Goal: Task Accomplishment & Management: Use online tool/utility

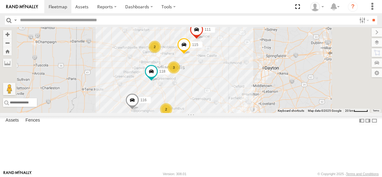
drag, startPoint x: 263, startPoint y: 120, endPoint x: 258, endPoint y: 118, distance: 5.4
click at [258, 113] on div "2 116 2 118 3 115 111" at bounding box center [191, 70] width 382 height 86
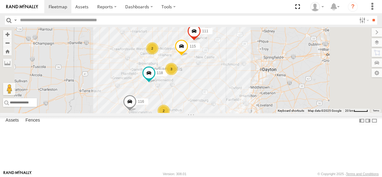
click at [207, 83] on div "2 116 2 118 3 115 111" at bounding box center [191, 70] width 382 height 86
click at [170, 117] on div "2" at bounding box center [163, 111] width 12 height 12
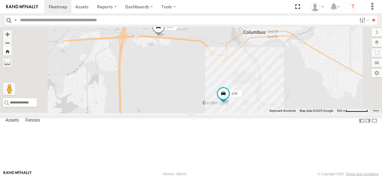
click at [12, 53] on button "Zoom Home" at bounding box center [7, 51] width 9 height 8
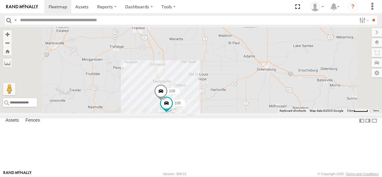
drag, startPoint x: 204, startPoint y: 77, endPoint x: 218, endPoint y: 119, distance: 43.5
click at [218, 113] on div "108 109" at bounding box center [191, 70] width 382 height 86
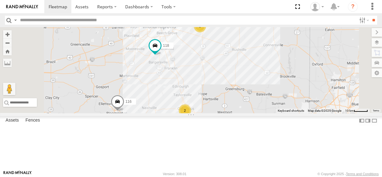
drag, startPoint x: 230, startPoint y: 94, endPoint x: 261, endPoint y: 100, distance: 31.8
click at [261, 100] on div "118 2 116 3 115 113" at bounding box center [191, 70] width 382 height 86
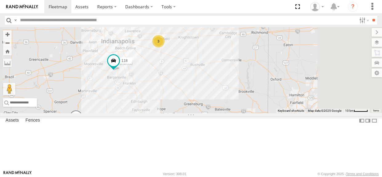
drag, startPoint x: 266, startPoint y: 95, endPoint x: 284, endPoint y: 113, distance: 25.2
click at [284, 113] on div "118 116 111 110 115 113 2 3" at bounding box center [191, 70] width 382 height 86
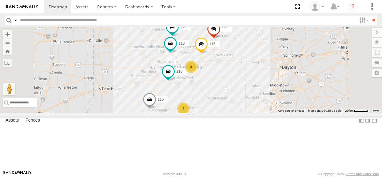
drag, startPoint x: 268, startPoint y: 104, endPoint x: 282, endPoint y: 111, distance: 15.0
click at [282, 111] on div "118 116 111 110 115 113 2 3" at bounding box center [191, 70] width 382 height 86
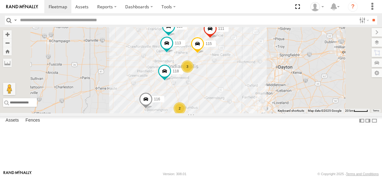
drag, startPoint x: 202, startPoint y: 105, endPoint x: 197, endPoint y: 105, distance: 4.3
click at [197, 105] on div "118 116 111 110 115 113 2 3" at bounding box center [191, 70] width 382 height 86
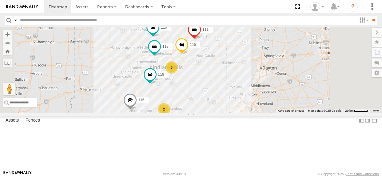
drag, startPoint x: 276, startPoint y: 114, endPoint x: 260, endPoint y: 116, distance: 16.7
click at [260, 113] on div "2 116 110 118 3 115 111 113" at bounding box center [191, 70] width 382 height 86
click at [170, 115] on div "2" at bounding box center [164, 109] width 12 height 12
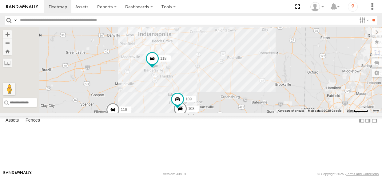
drag, startPoint x: 237, startPoint y: 70, endPoint x: 289, endPoint y: 127, distance: 77.5
click at [289, 113] on div "116 110 118 115 111 113 108 109" at bounding box center [191, 70] width 382 height 86
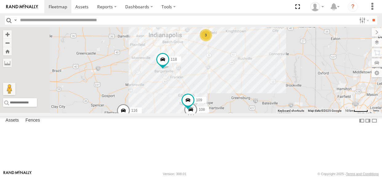
drag, startPoint x: 287, startPoint y: 105, endPoint x: 298, endPoint y: 107, distance: 10.9
click at [298, 107] on div "116 110 118 115 111 113 108 109 3" at bounding box center [191, 70] width 382 height 86
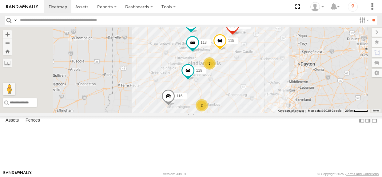
drag, startPoint x: 304, startPoint y: 91, endPoint x: 299, endPoint y: 98, distance: 9.0
click at [299, 98] on div "116 110 118 115 111 113 2 3" at bounding box center [191, 70] width 382 height 86
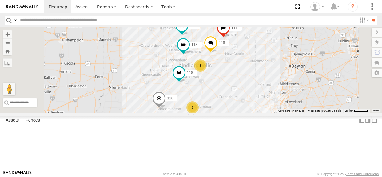
drag, startPoint x: 299, startPoint y: 100, endPoint x: 289, endPoint y: 103, distance: 9.8
click at [289, 103] on div "116 110 118 115 111 113 2 3" at bounding box center [191, 70] width 382 height 86
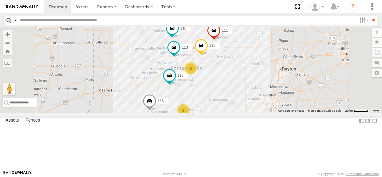
drag, startPoint x: 289, startPoint y: 101, endPoint x: 279, endPoint y: 104, distance: 10.5
click at [279, 104] on div "116 110 118 115 111 113 2 3" at bounding box center [191, 70] width 382 height 86
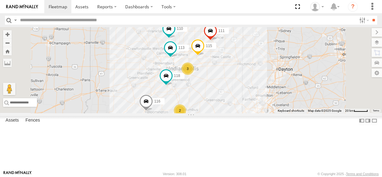
drag, startPoint x: 280, startPoint y: 116, endPoint x: 276, endPoint y: 117, distance: 4.0
click at [276, 113] on div "116 110 118 115 111 113 2 3" at bounding box center [191, 70] width 382 height 86
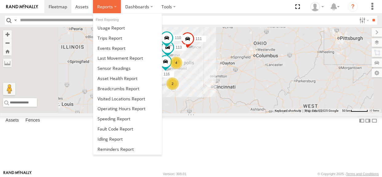
click at [112, 6] on label at bounding box center [107, 6] width 28 height 13
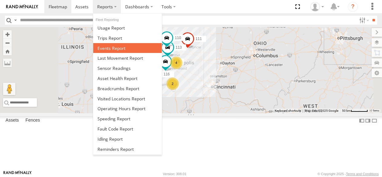
click at [120, 48] on span at bounding box center [111, 48] width 28 height 6
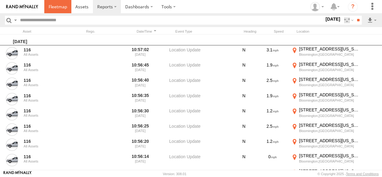
click at [65, 6] on span at bounding box center [58, 7] width 18 height 6
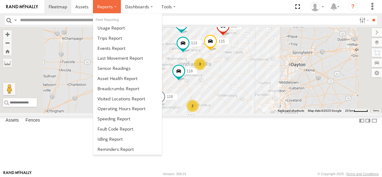
click at [106, 7] on span at bounding box center [105, 7] width 16 height 6
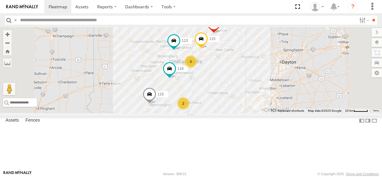
drag, startPoint x: 222, startPoint y: 86, endPoint x: 212, endPoint y: 83, distance: 10.8
click at [212, 83] on div "2 116 110 118 3 115 111 113" at bounding box center [191, 70] width 382 height 86
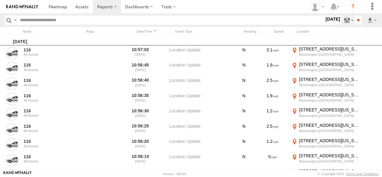
click at [346, 24] on label at bounding box center [347, 20] width 13 height 9
click at [0, 0] on span "Warning" at bounding box center [0, 0] width 0 height 0
click at [0, 0] on span "Media" at bounding box center [0, 0] width 0 height 0
click at [355, 20] on input "**" at bounding box center [358, 20] width 7 height 9
